Goal: Task Accomplishment & Management: Manage account settings

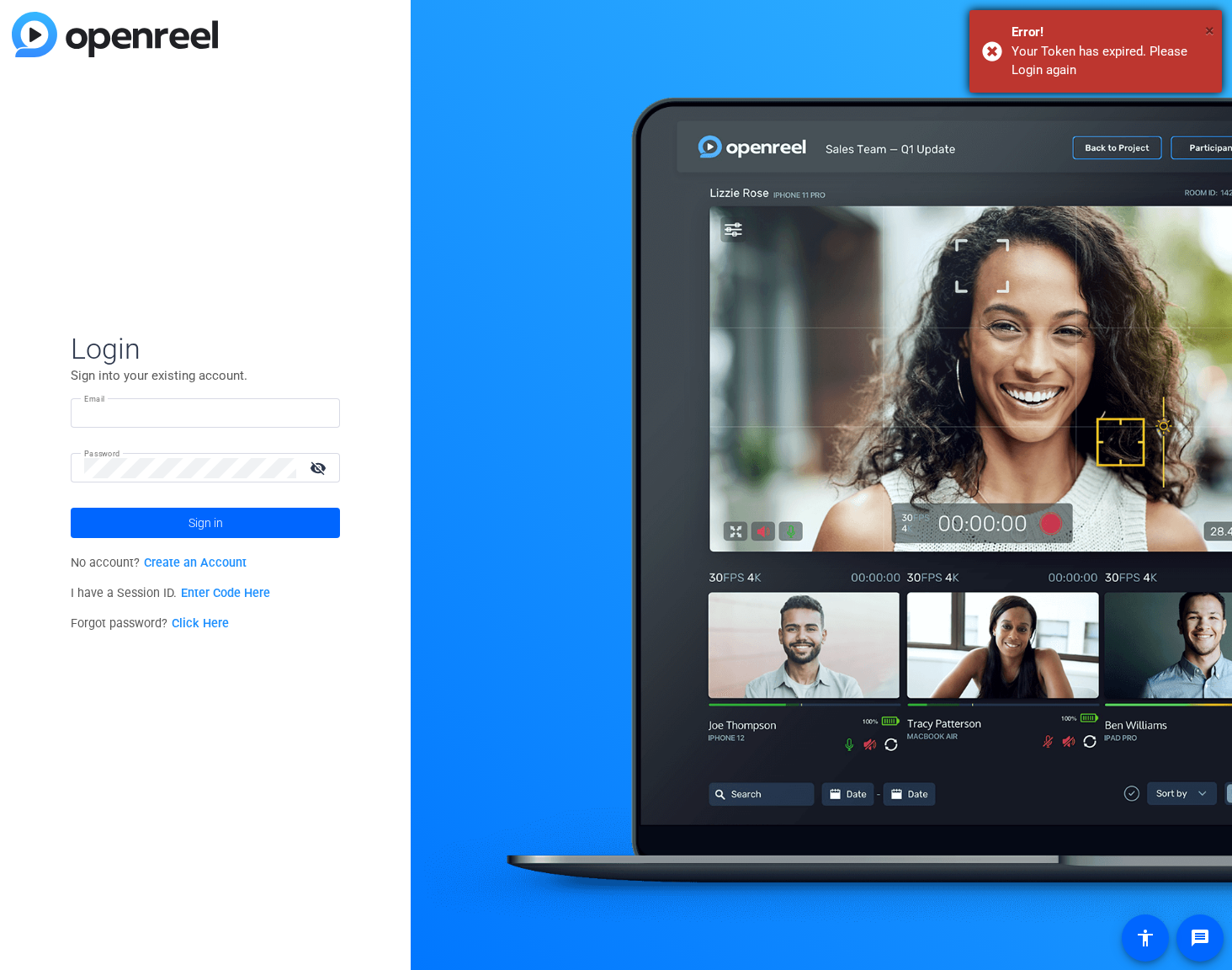
type input "[EMAIL_ADDRESS][PERSON_NAME][DOMAIN_NAME]"
click at [1210, 29] on span "×" at bounding box center [1209, 29] width 10 height 20
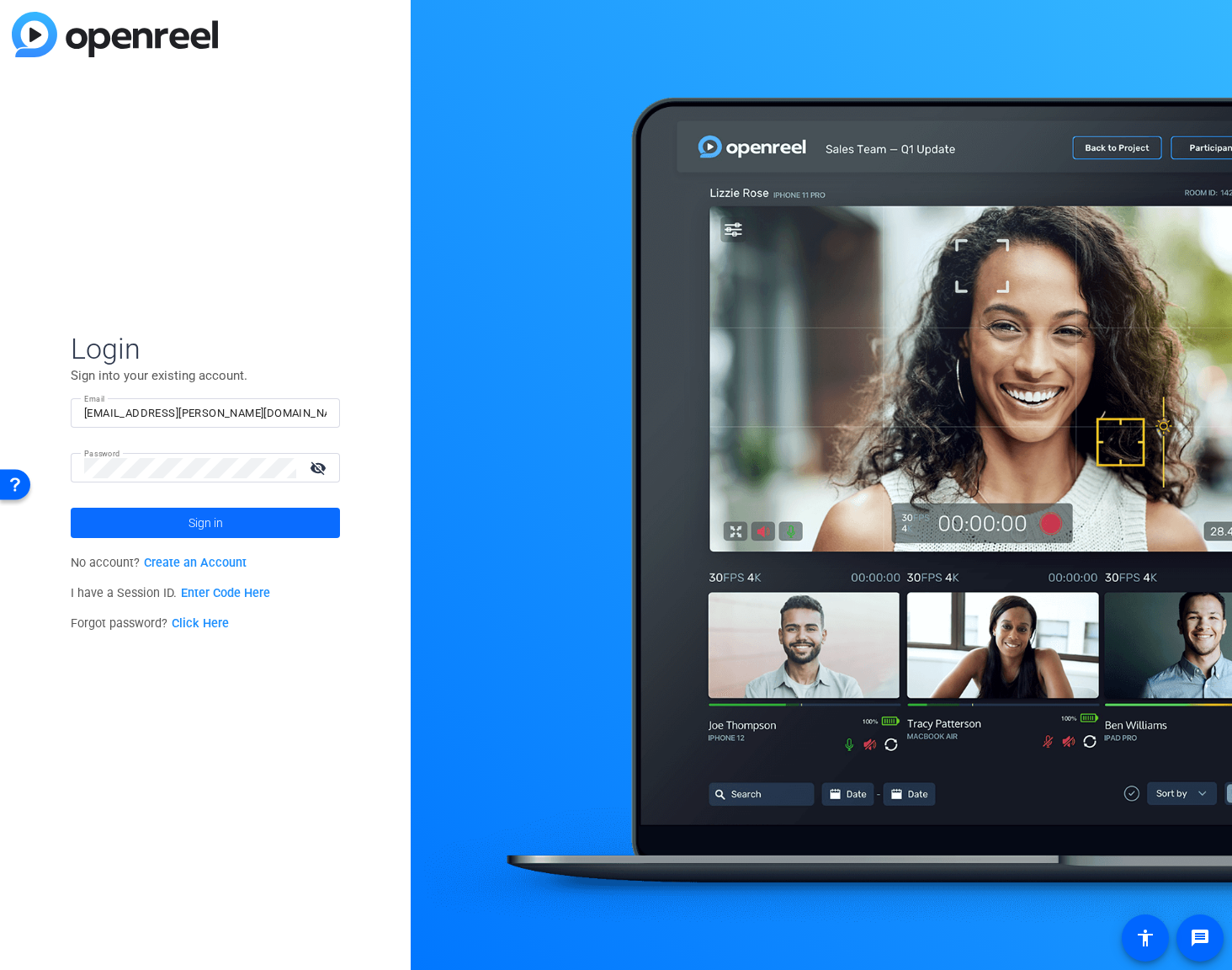
click at [151, 531] on span at bounding box center [205, 522] width 269 height 41
type input "[EMAIL_ADDRESS][PERSON_NAME][DOMAIN_NAME]"
click at [171, 527] on span at bounding box center [205, 522] width 269 height 41
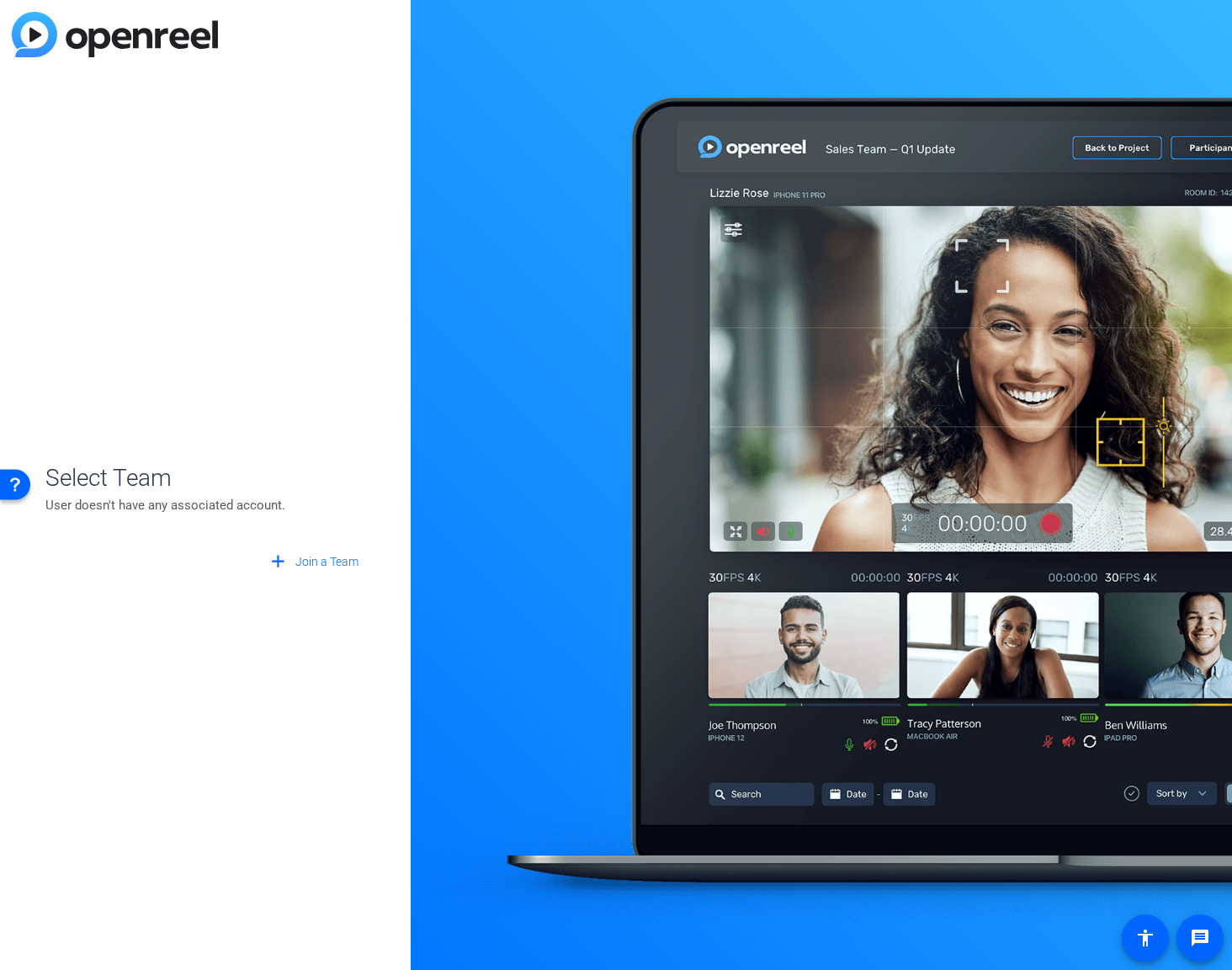
click at [147, 472] on span "Select Team" at bounding box center [205, 478] width 320 height 36
click at [140, 505] on p "User doesn't have any associated account." at bounding box center [205, 504] width 320 height 18
